Goal: Information Seeking & Learning: Learn about a topic

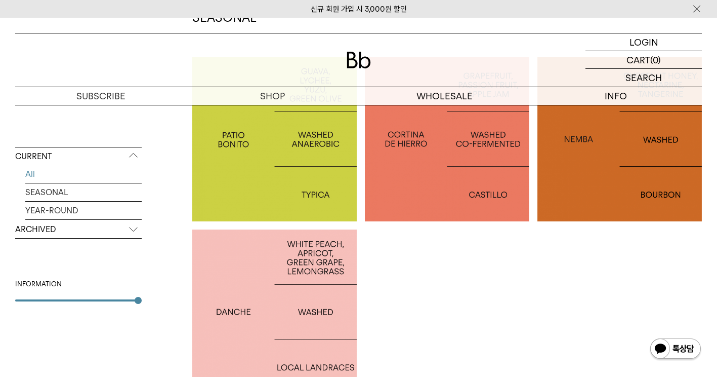
scroll to position [354, 0]
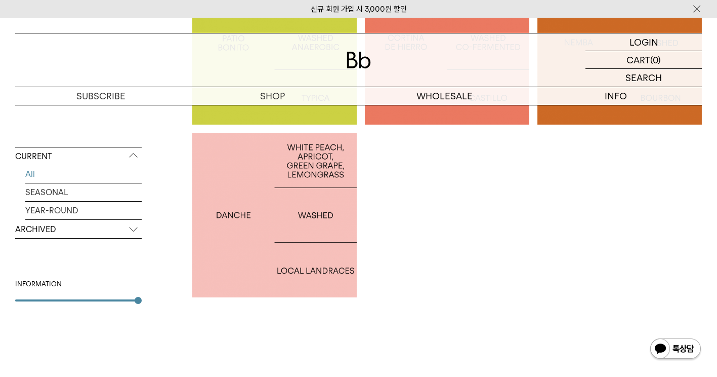
click at [259, 206] on div at bounding box center [274, 215] width 164 height 164
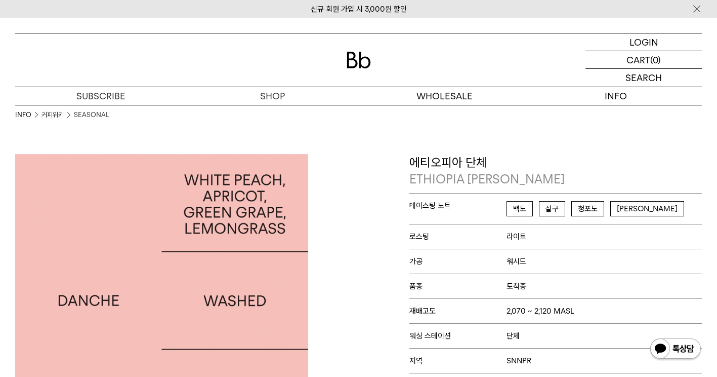
click at [628, 149] on div "INFO 커피위키 SEASONAL" at bounding box center [358, 129] width 687 height 49
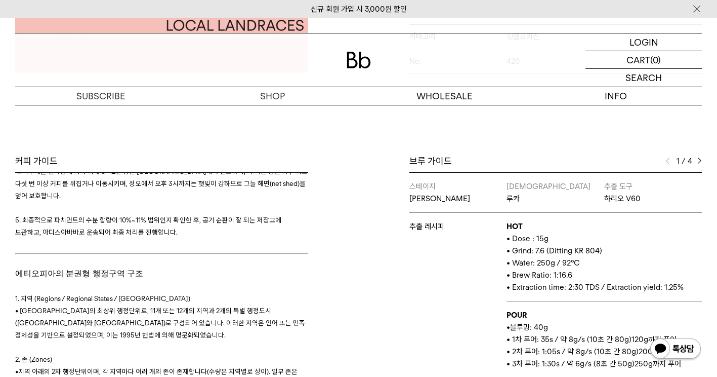
scroll to position [405, 0]
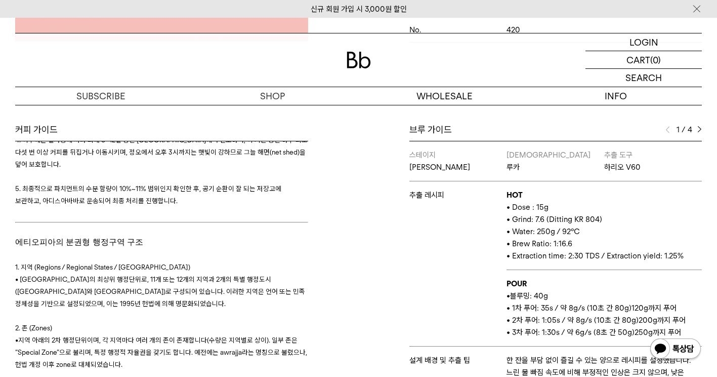
click at [696, 131] on div "1 / 4" at bounding box center [684, 129] width 36 height 12
click at [698, 130] on img at bounding box center [699, 129] width 5 height 7
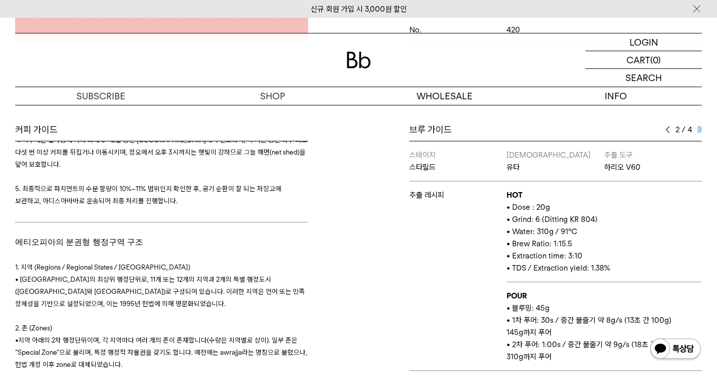
click at [697, 130] on img at bounding box center [699, 129] width 5 height 7
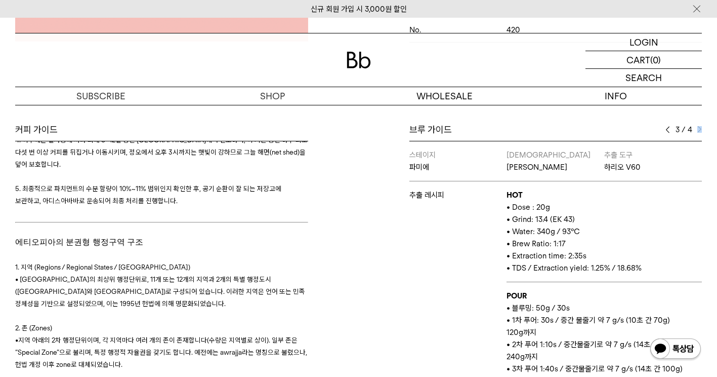
click at [697, 130] on img at bounding box center [699, 129] width 5 height 7
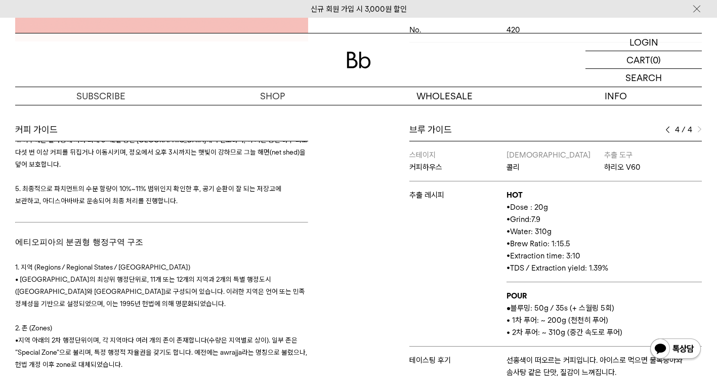
click at [596, 121] on div "Bb의 커피 ALL SEASONAL YEAR-ROUND AUCTION SERIES ARCHIVE 2023 2022 2021 2020 2019 …" at bounding box center [358, 110] width 717 height 723
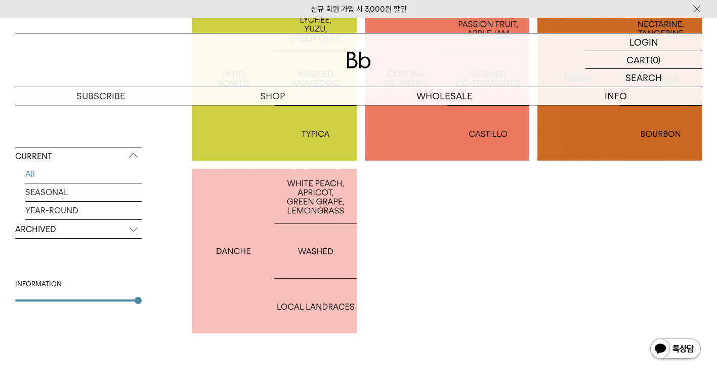
scroll to position [253, 0]
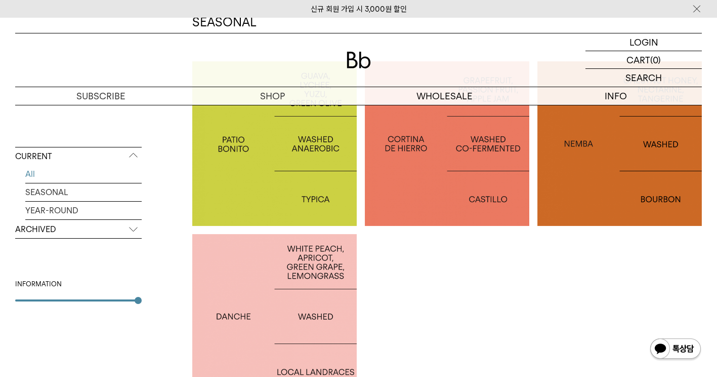
click at [572, 179] on div at bounding box center [620, 143] width 164 height 164
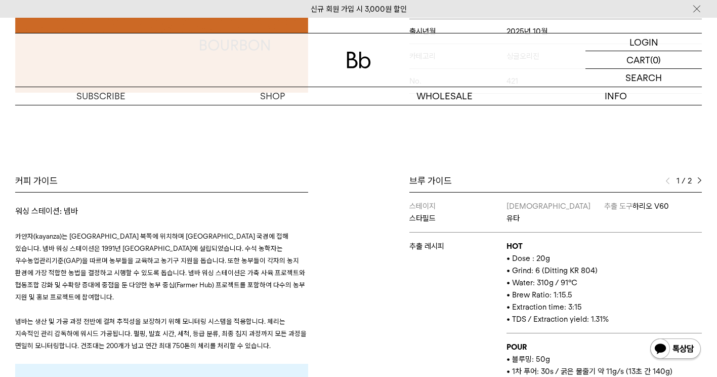
scroll to position [354, 0]
click at [701, 179] on img at bounding box center [699, 180] width 5 height 7
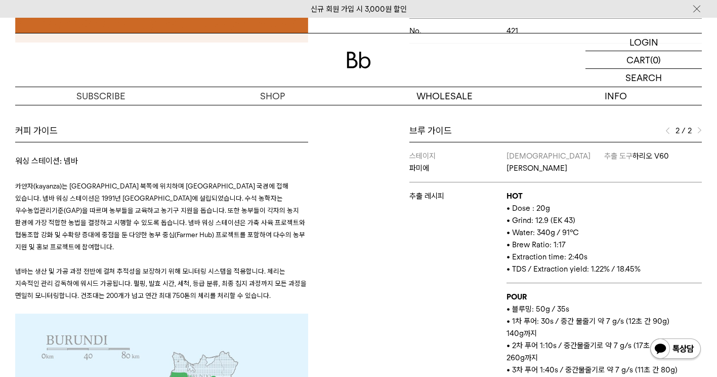
scroll to position [405, 0]
click at [671, 130] on div "2 / 2" at bounding box center [684, 129] width 36 height 12
click at [667, 131] on img at bounding box center [668, 129] width 5 height 7
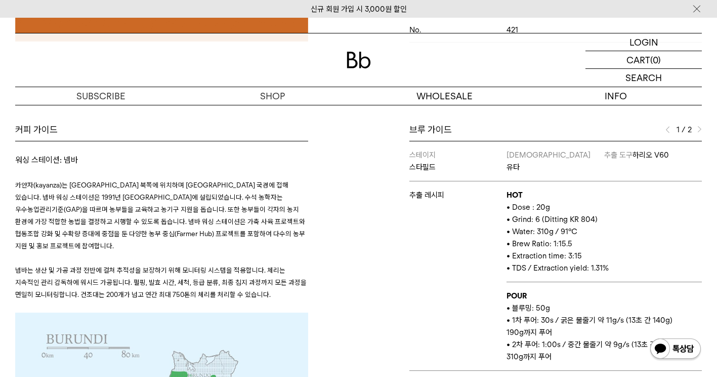
click at [700, 131] on img at bounding box center [699, 129] width 5 height 7
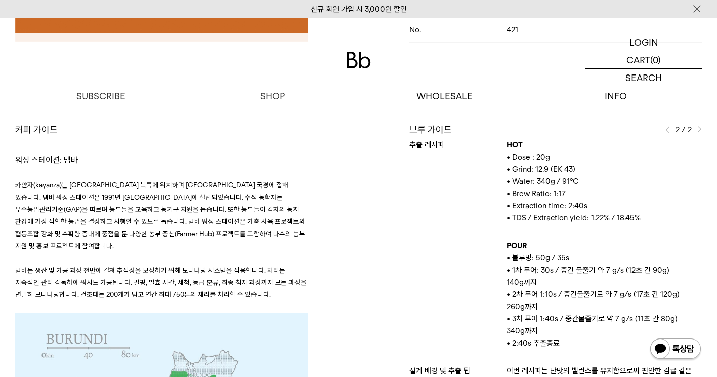
scroll to position [51, 0]
